Goal: Obtain resource: Download file/media

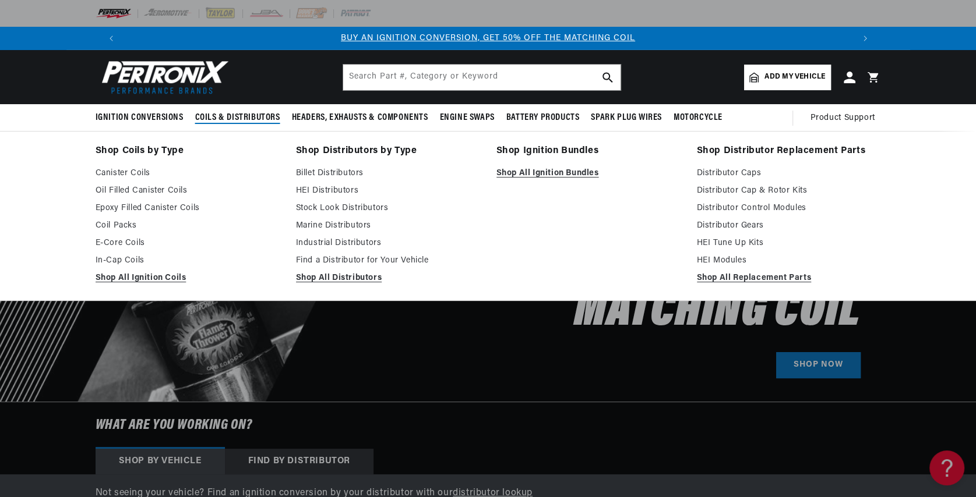
click at [275, 125] on summary "Coils & Distributors" at bounding box center [237, 117] width 97 height 27
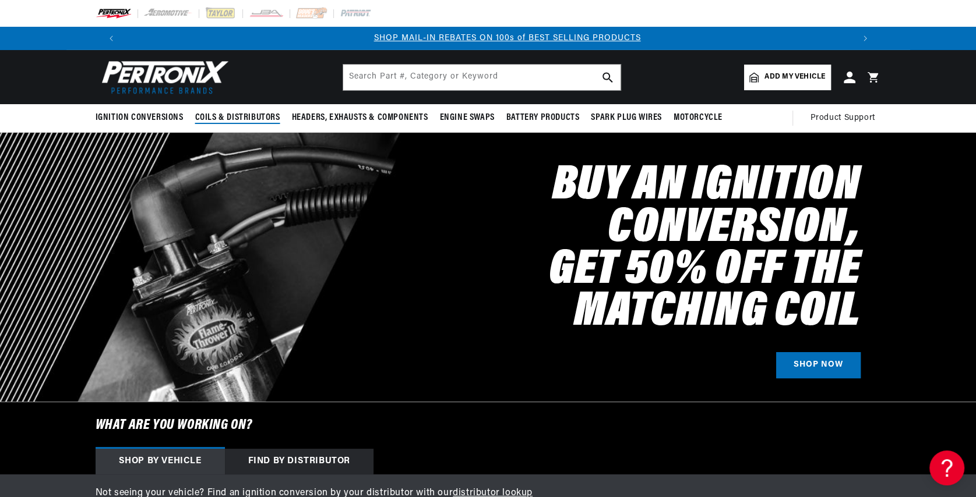
scroll to position [0, 727]
click at [270, 116] on span "Coils & Distributors" at bounding box center [237, 118] width 85 height 12
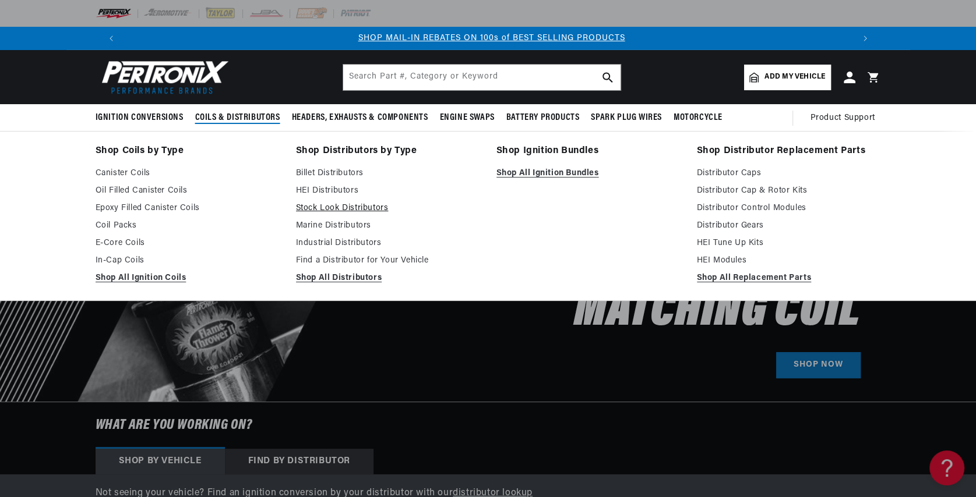
click at [344, 210] on link "Stock Look Distributors" at bounding box center [388, 209] width 184 height 14
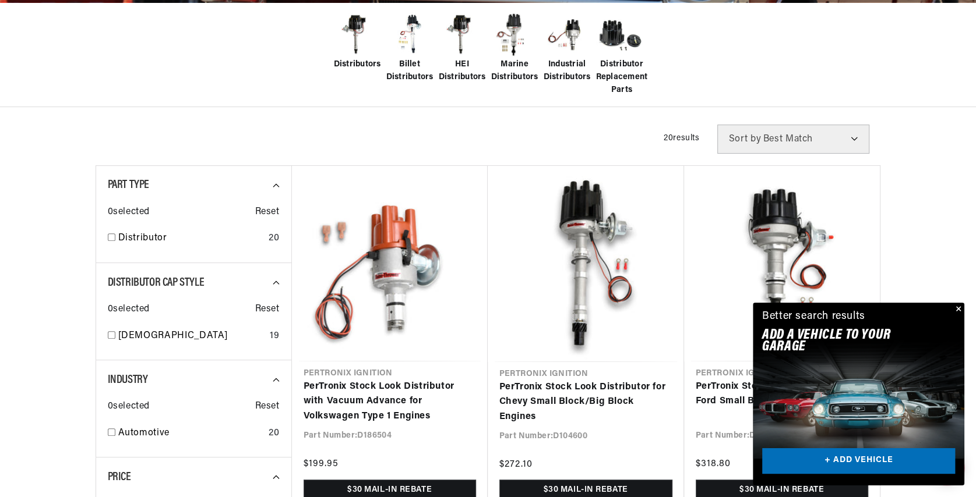
click at [959, 309] on button "Close" at bounding box center [957, 310] width 14 height 14
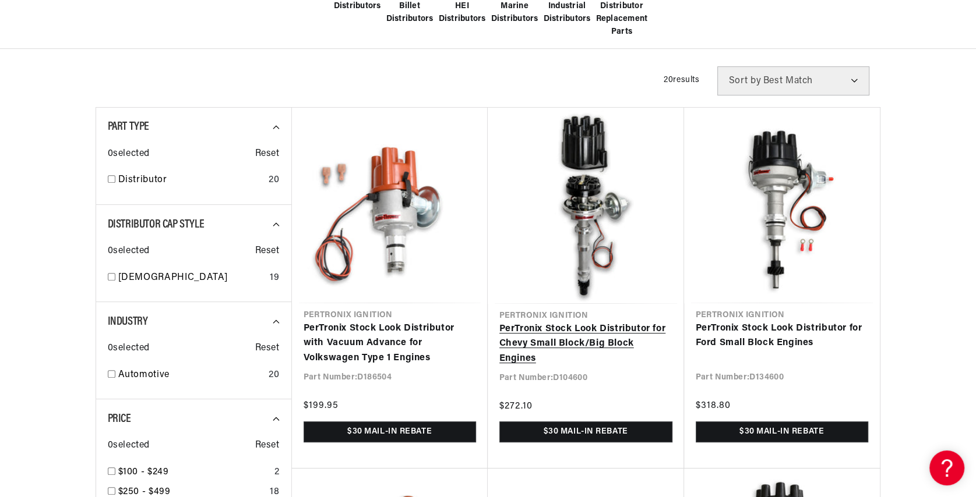
scroll to position [0, 727]
click at [587, 333] on link "PerTronix Stock Look Distributor for Chevy Small Block/Big Block Engines" at bounding box center [585, 344] width 173 height 45
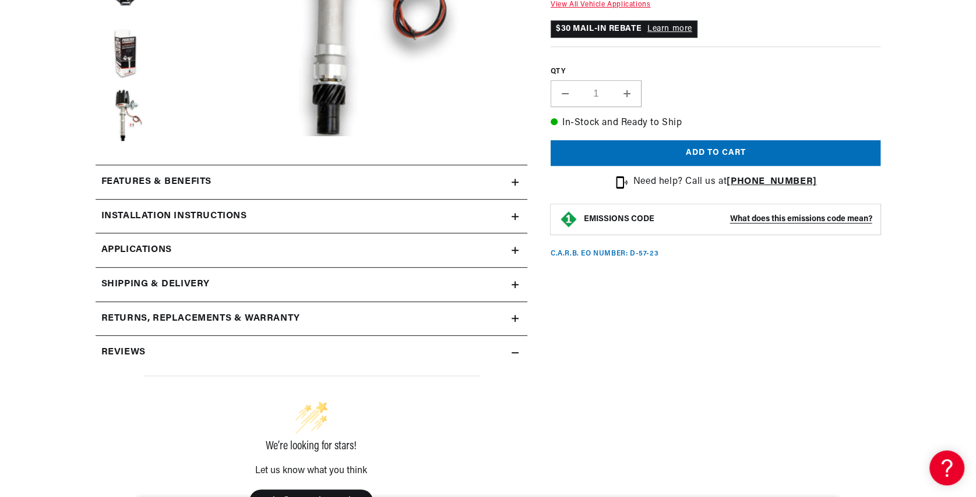
click at [516, 182] on icon at bounding box center [514, 182] width 7 height 0
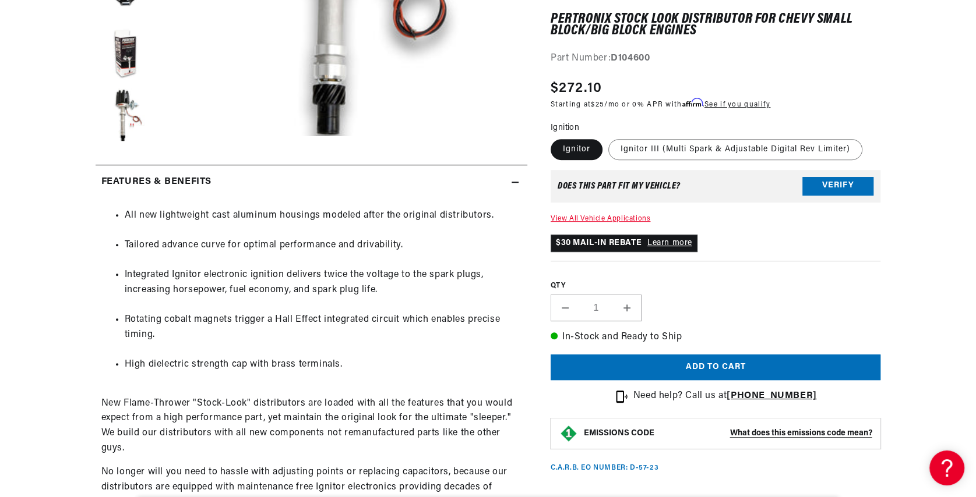
scroll to position [0, 727]
click at [516, 182] on icon at bounding box center [514, 182] width 7 height 0
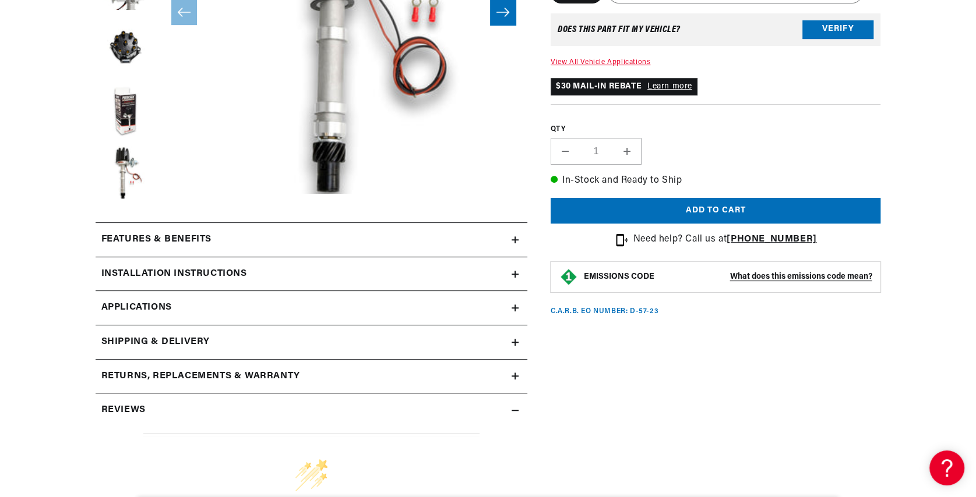
scroll to position [466, 0]
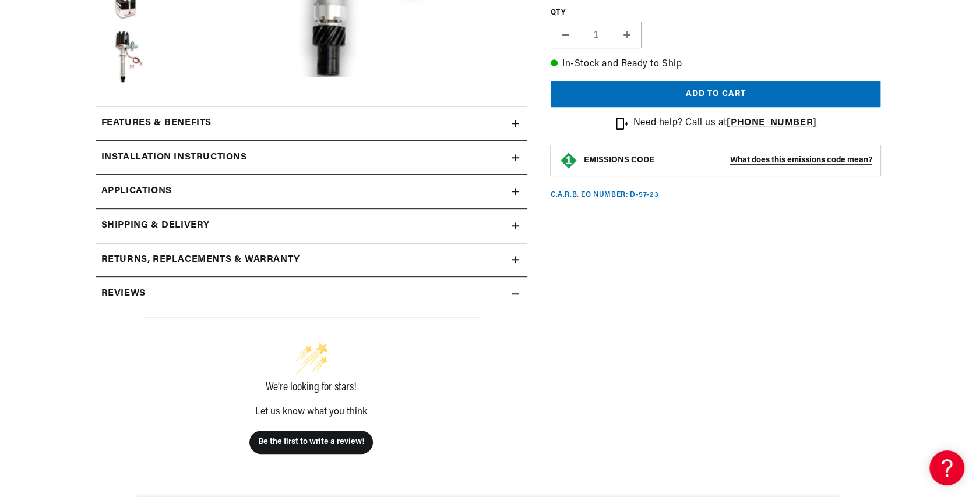
click at [515, 260] on icon at bounding box center [515, 259] width 0 height 7
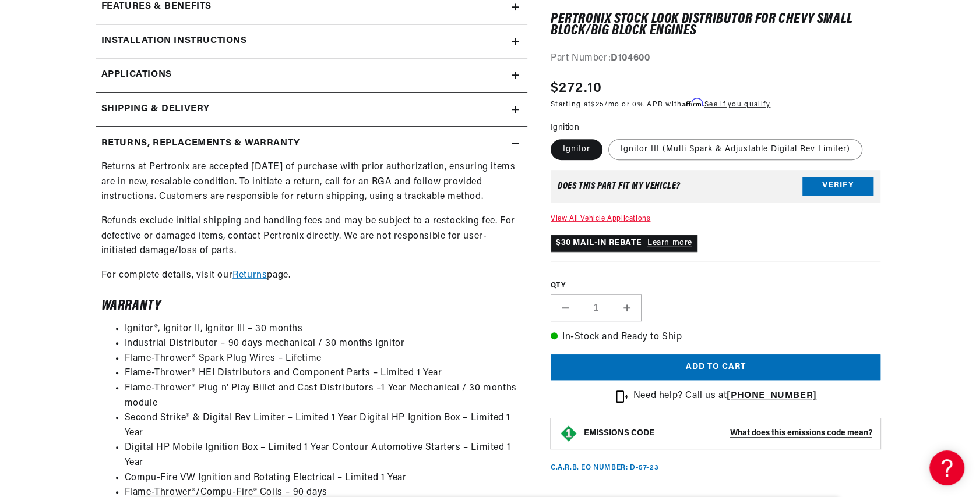
scroll to position [0, 0]
click at [515, 140] on icon at bounding box center [514, 143] width 7 height 7
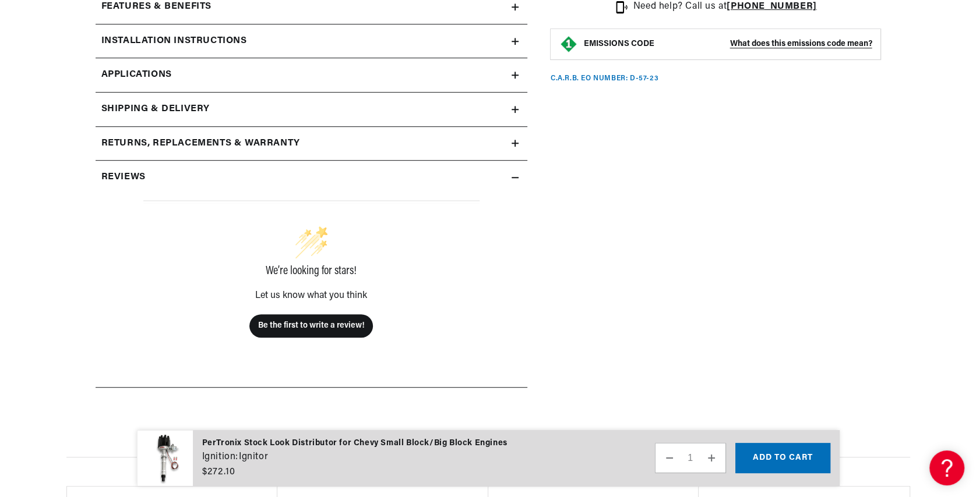
click at [516, 82] on link "Applications" at bounding box center [312, 75] width 432 height 34
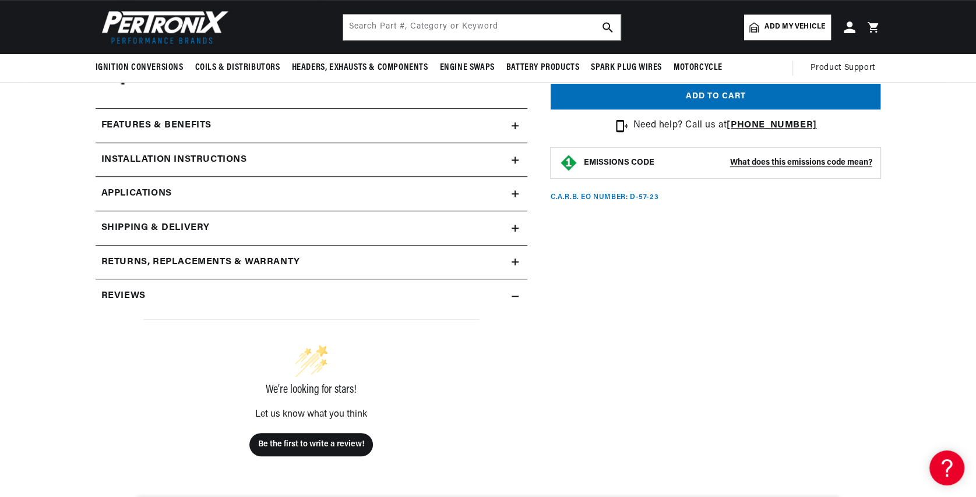
scroll to position [0, 727]
click at [182, 153] on h2 "Installation instructions" at bounding box center [174, 160] width 146 height 15
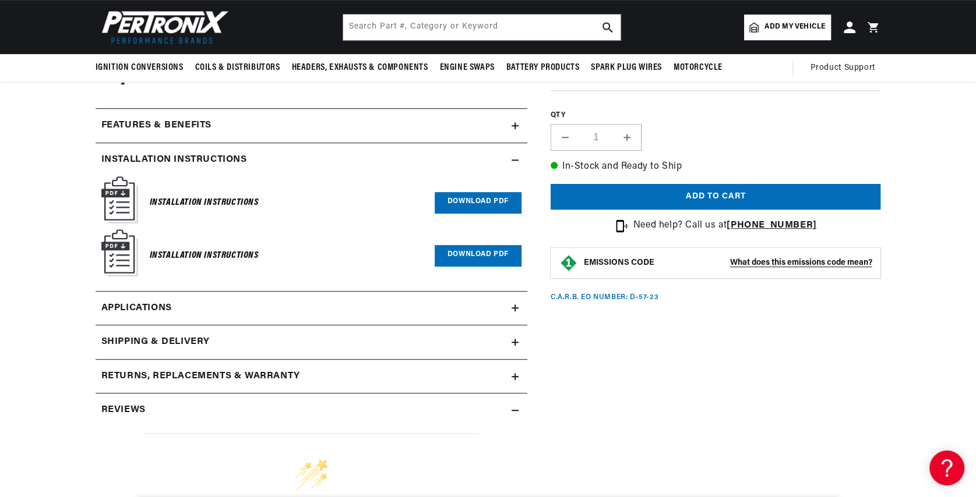
click at [499, 201] on link "Download PDF" at bounding box center [478, 203] width 87 height 22
